Goal: Task Accomplishment & Management: Manage account settings

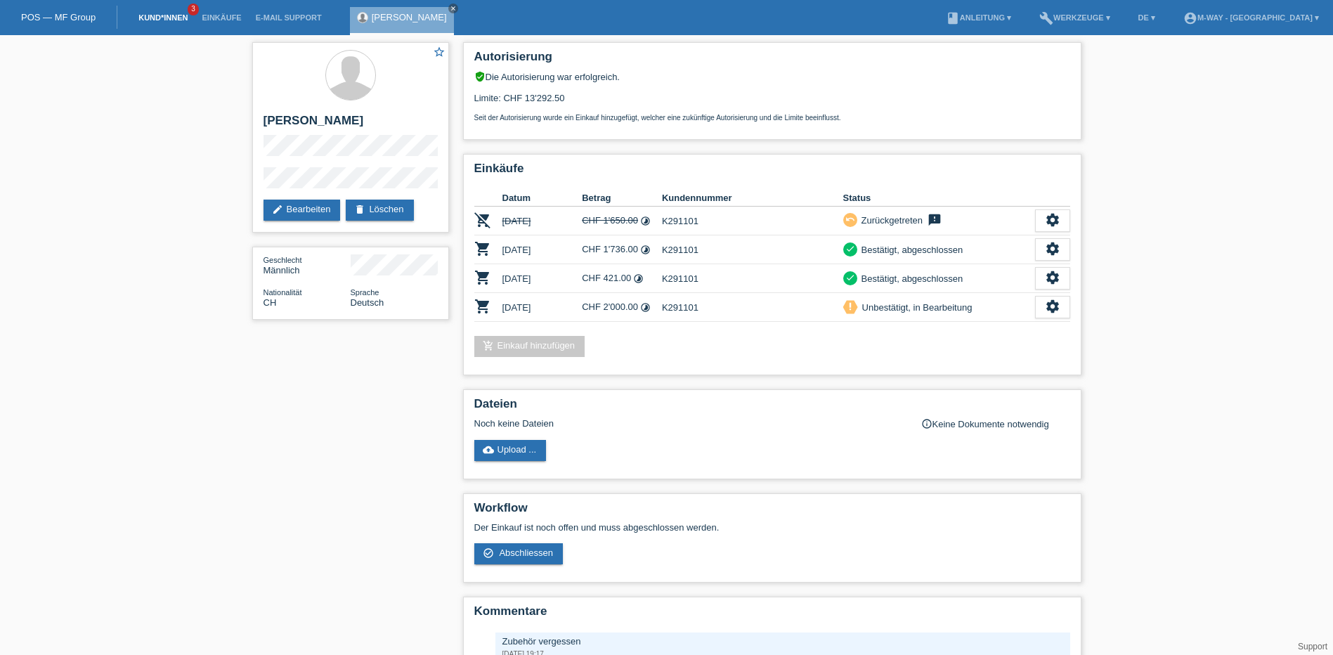
click at [174, 18] on link "Kund*innen" at bounding box center [162, 17] width 63 height 8
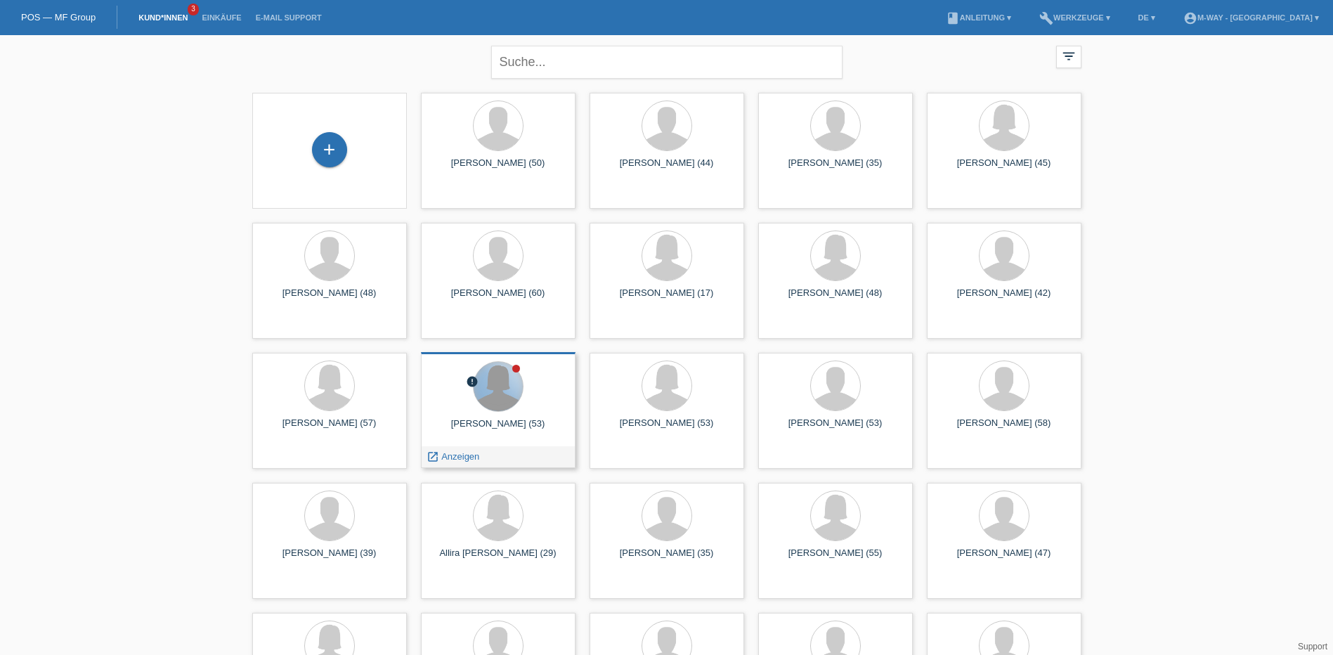
click at [486, 407] on div at bounding box center [497, 386] width 49 height 49
click at [457, 454] on span "Anzeigen" at bounding box center [460, 456] width 38 height 11
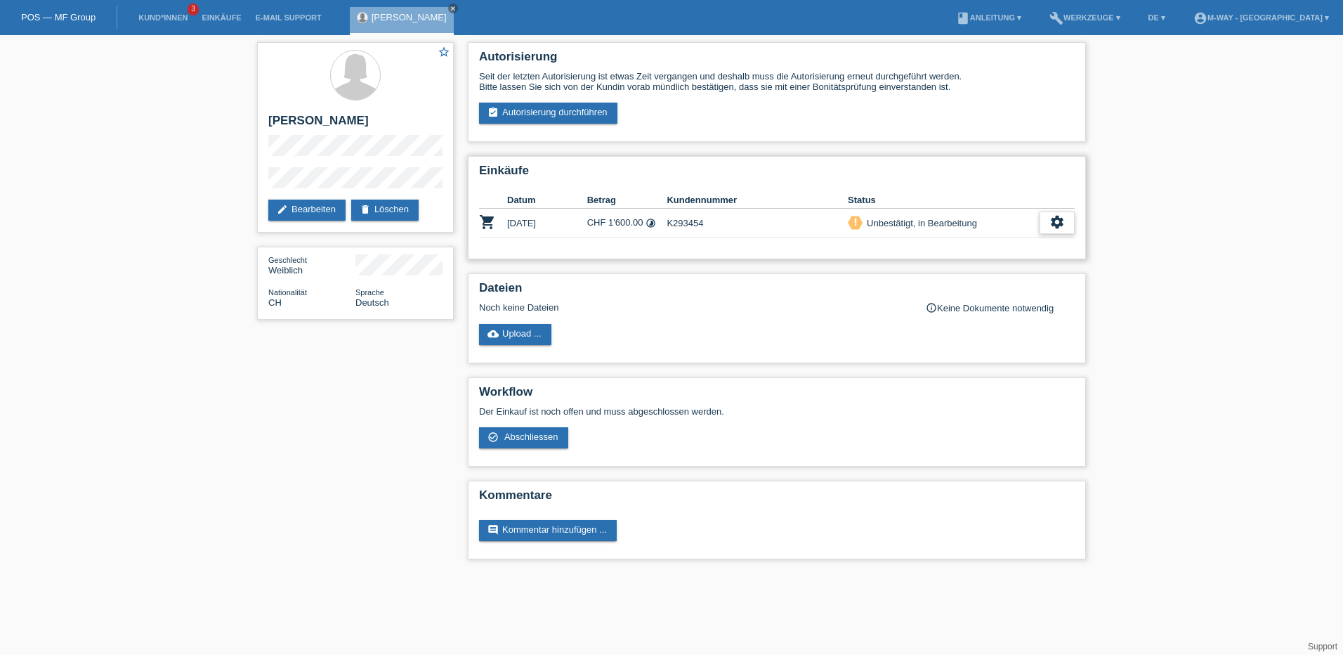
click at [1054, 227] on icon "settings" at bounding box center [1056, 221] width 15 height 15
click at [934, 287] on span "Abschliessen" at bounding box center [944, 286] width 58 height 17
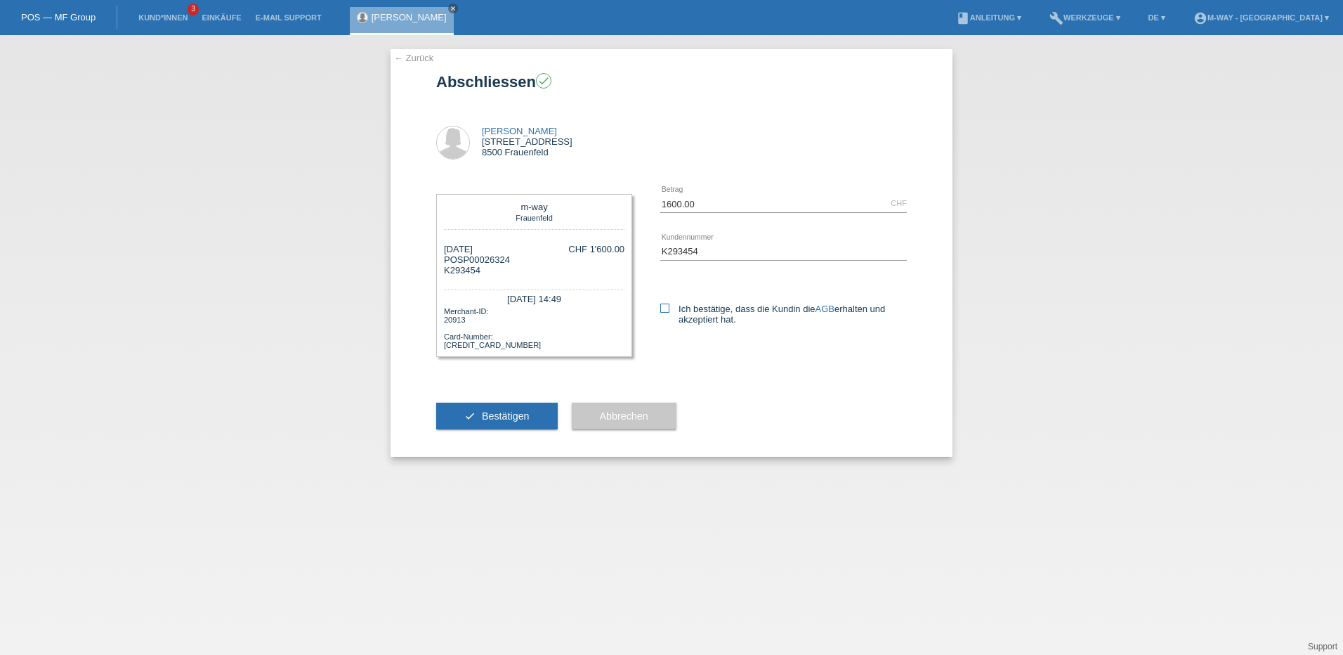
click at [663, 310] on icon at bounding box center [664, 307] width 9 height 9
click at [663, 310] on input "Ich bestätige, dass die Kundin die AGB erhalten und akzeptiert hat." at bounding box center [664, 307] width 9 height 9
checkbox input "true"
click at [511, 417] on span "Bestätigen" at bounding box center [506, 415] width 48 height 11
